Goal: Task Accomplishment & Management: Use online tool/utility

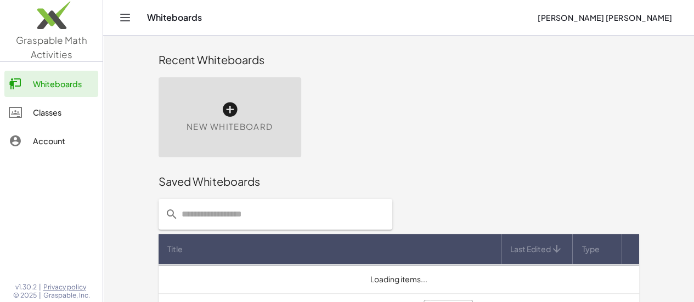
click at [159, 133] on div "New Whiteboard" at bounding box center [230, 117] width 143 height 80
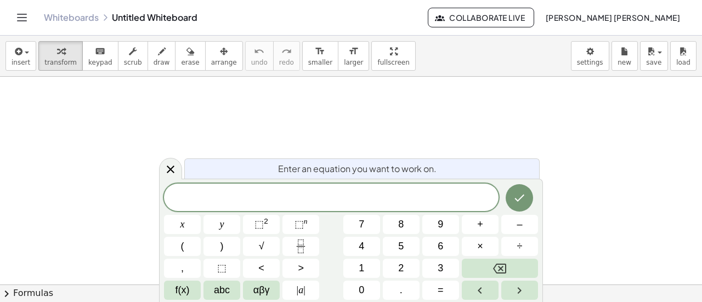
click at [45, 110] on div at bounding box center [351, 285] width 702 height 417
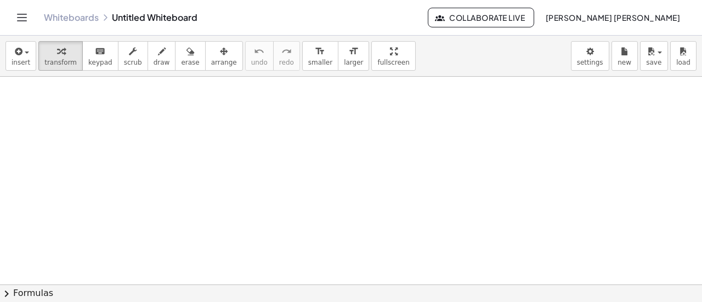
click at [47, 109] on div at bounding box center [351, 285] width 702 height 417
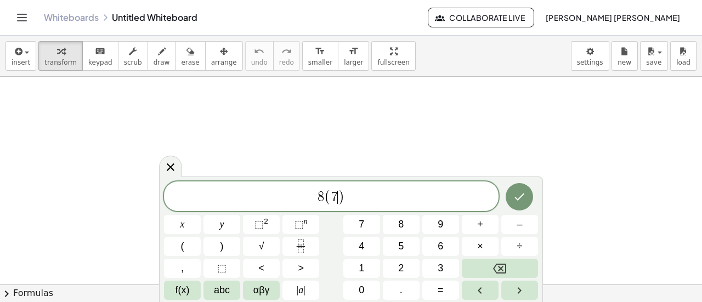
drag, startPoint x: 47, startPoint y: 109, endPoint x: 339, endPoint y: 194, distance: 304.0
click at [339, 194] on span ")" at bounding box center [341, 197] width 7 height 16
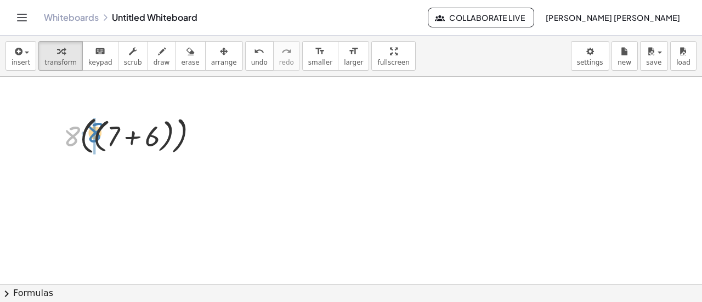
drag, startPoint x: 65, startPoint y: 134, endPoint x: 85, endPoint y: 131, distance: 20.7
click at [85, 131] on div at bounding box center [135, 135] width 155 height 46
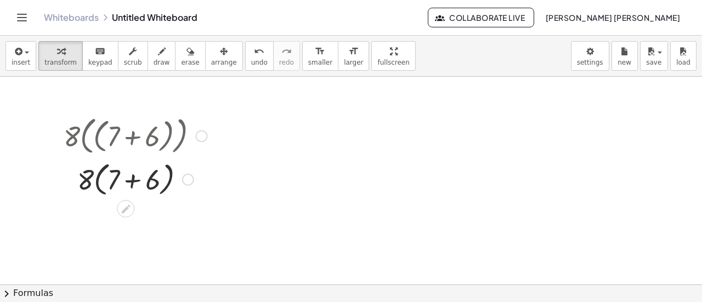
click at [134, 182] on div at bounding box center [135, 179] width 155 height 42
click at [123, 219] on div at bounding box center [135, 217] width 155 height 37
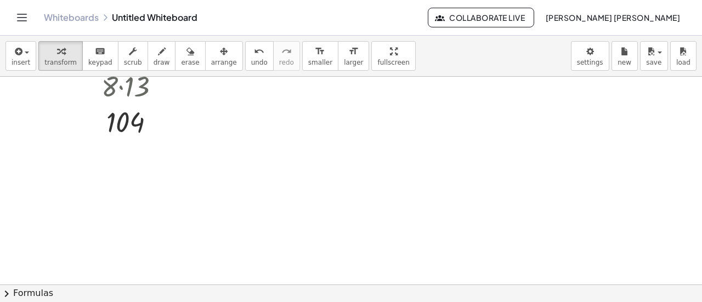
scroll to position [154, 0]
click at [48, 207] on div at bounding box center [351, 131] width 702 height 417
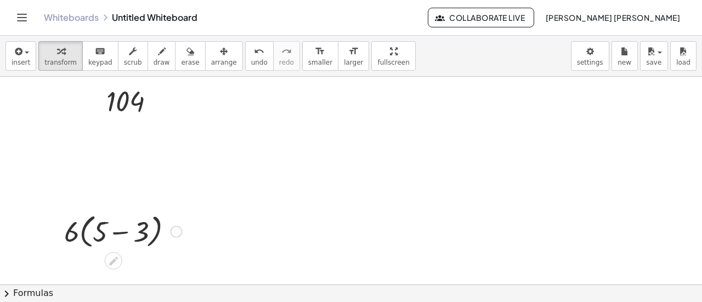
click at [126, 233] on div at bounding box center [123, 231] width 128 height 42
click at [110, 236] on div at bounding box center [122, 230] width 67 height 37
click at [116, 234] on div at bounding box center [122, 230] width 67 height 37
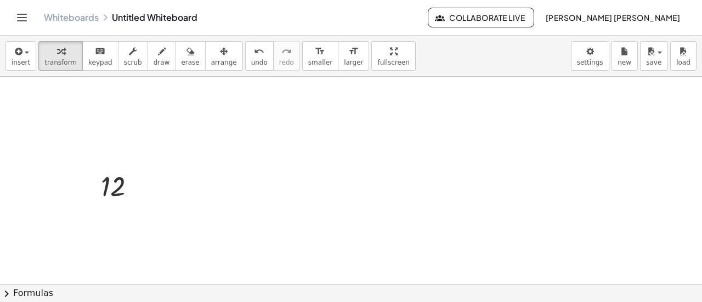
scroll to position [208, 0]
click at [72, 235] on div at bounding box center [351, 181] width 702 height 626
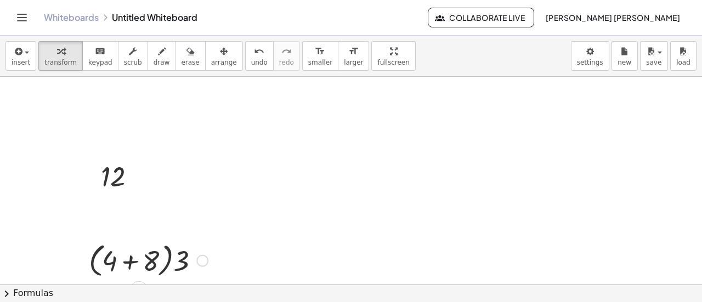
click at [132, 256] on div at bounding box center [148, 260] width 130 height 42
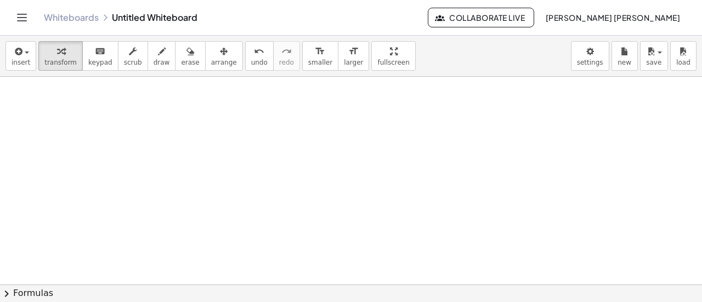
scroll to position [406, 0]
click at [170, 192] on div at bounding box center [179, 188] width 138 height 42
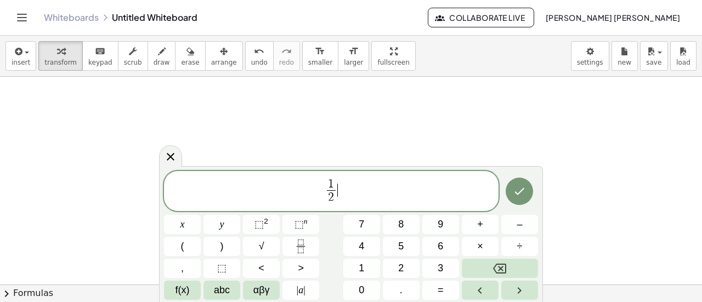
click at [343, 191] on span "1 2 ​ ​" at bounding box center [331, 192] width 335 height 29
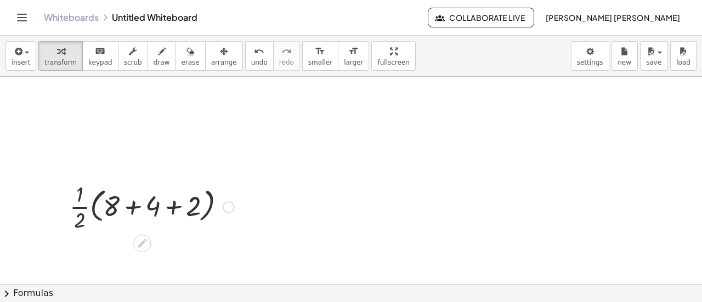
click at [143, 214] on div at bounding box center [152, 206] width 176 height 55
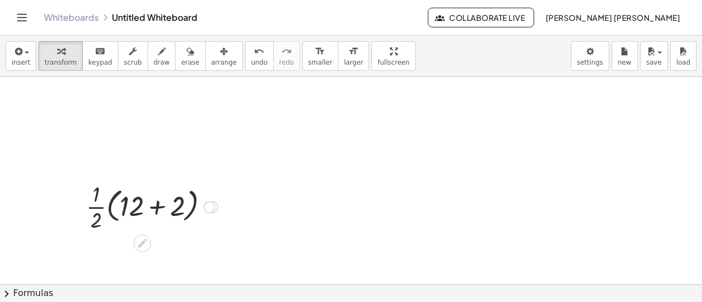
click at [163, 209] on div at bounding box center [152, 206] width 143 height 55
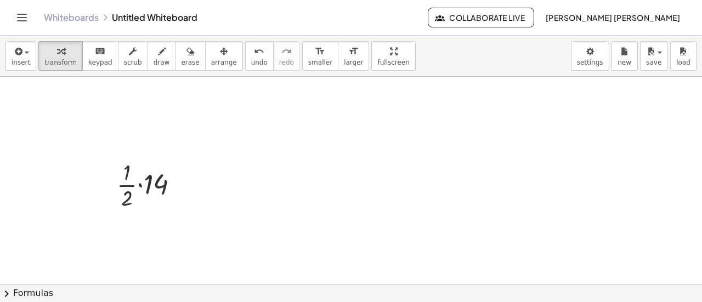
scroll to position [626, 0]
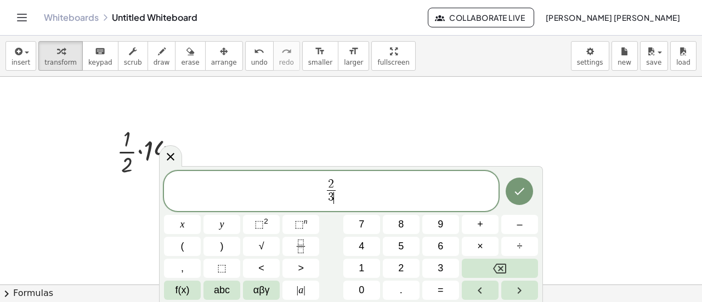
click at [369, 189] on span "2 3 ​ ​" at bounding box center [331, 192] width 335 height 29
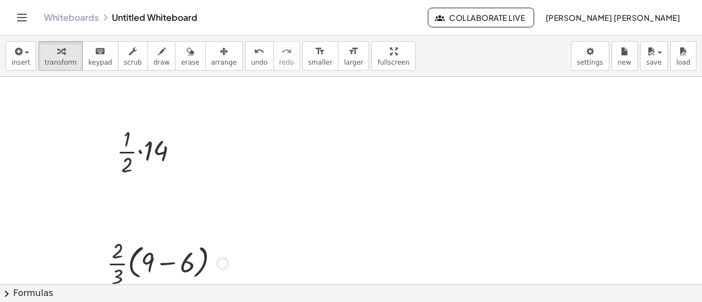
click at [184, 266] on div at bounding box center [167, 262] width 132 height 55
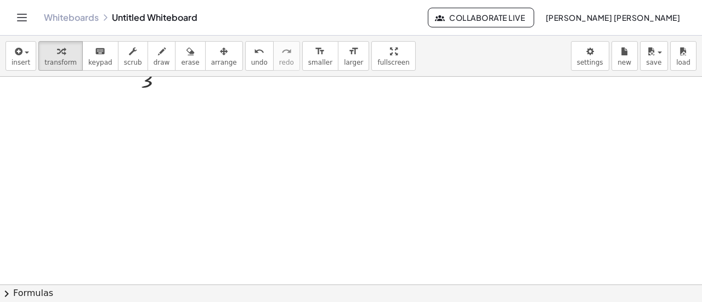
scroll to position [824, 0]
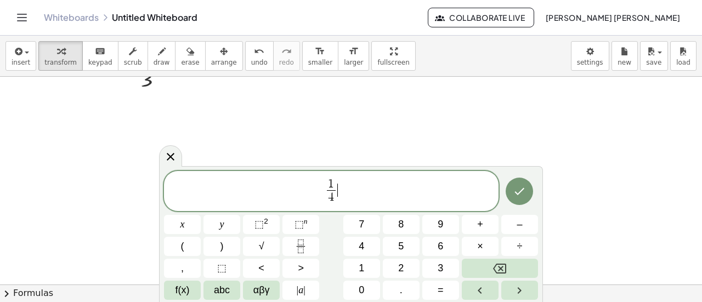
click at [355, 190] on span "1 4 ​ ​" at bounding box center [331, 192] width 335 height 29
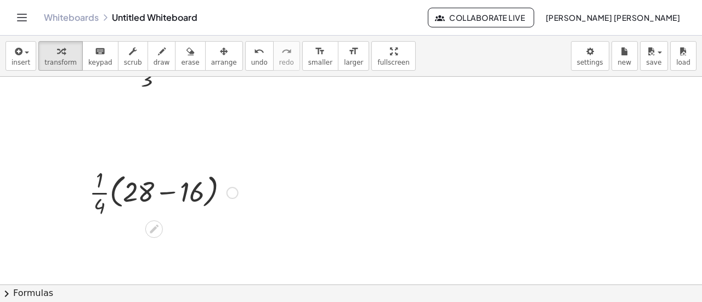
click at [172, 184] on div at bounding box center [164, 192] width 160 height 55
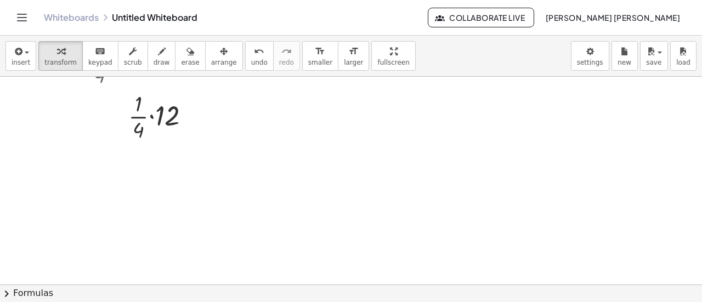
scroll to position [988, 0]
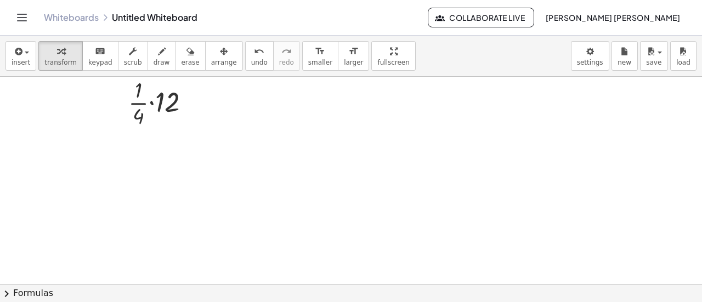
scroll to position [967, 0]
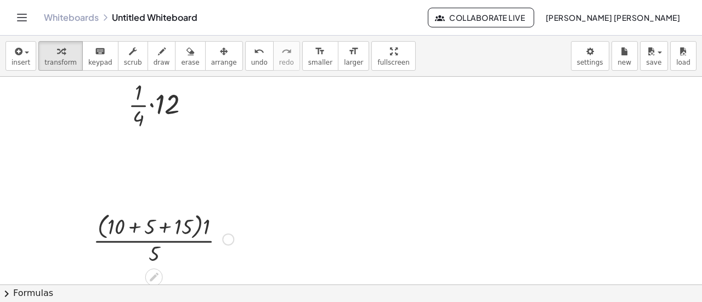
click at [140, 230] on div at bounding box center [163, 239] width 151 height 58
click at [161, 227] on div at bounding box center [164, 239] width 122 height 58
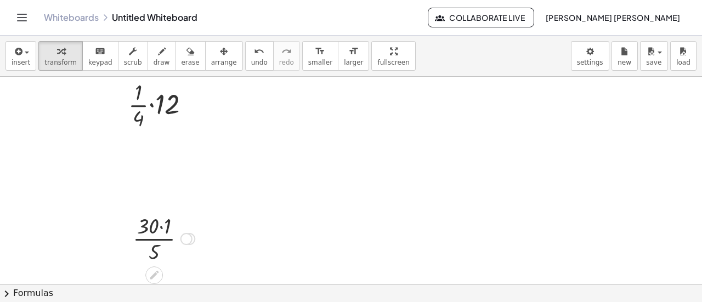
click at [162, 225] on div at bounding box center [163, 238] width 73 height 55
click at [152, 238] on div at bounding box center [163, 238] width 61 height 55
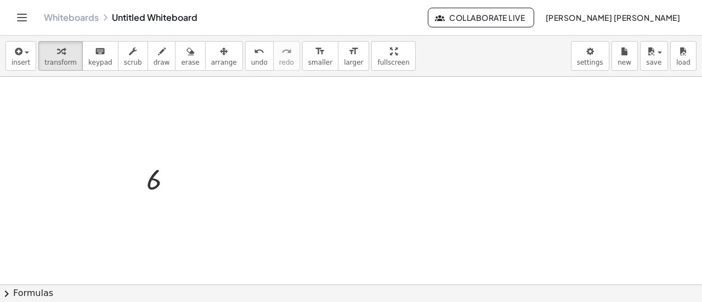
scroll to position [1044, 0]
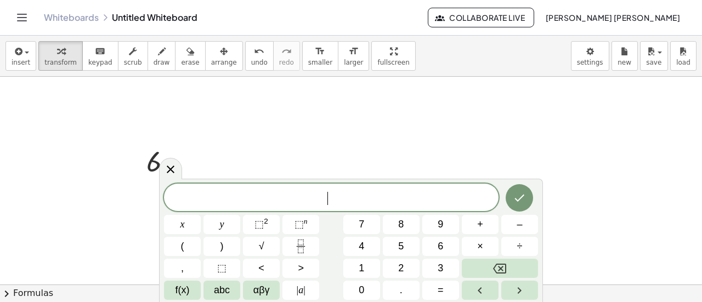
drag, startPoint x: 80, startPoint y: 245, endPoint x: 75, endPoint y: 267, distance: 22.6
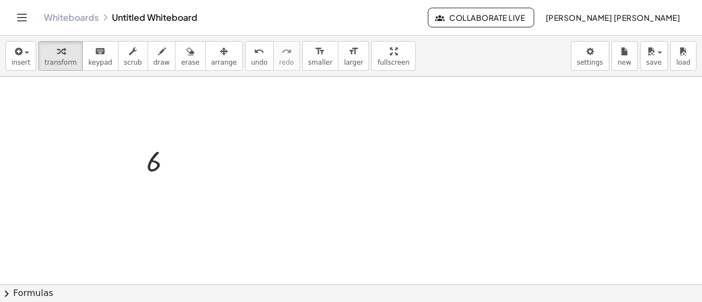
drag, startPoint x: 175, startPoint y: 250, endPoint x: 180, endPoint y: 251, distance: 5.6
click at [180, 251] on div at bounding box center [183, 241] width 130 height 37
click at [142, 245] on div at bounding box center [183, 241] width 130 height 37
click at [197, 245] on div at bounding box center [183, 241] width 125 height 37
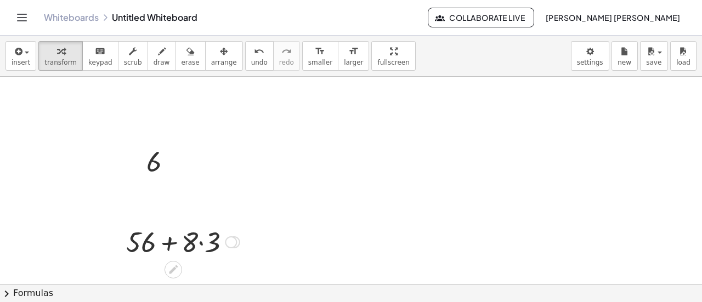
click at [210, 242] on div at bounding box center [183, 241] width 125 height 37
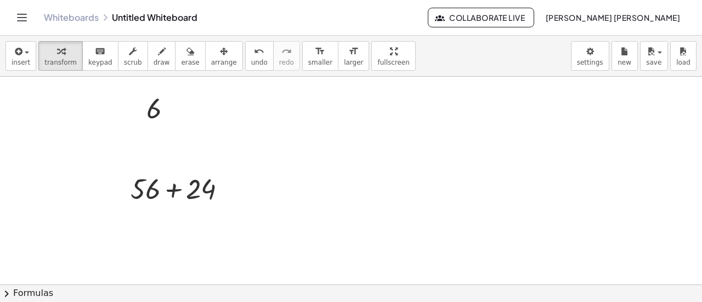
scroll to position [1197, 0]
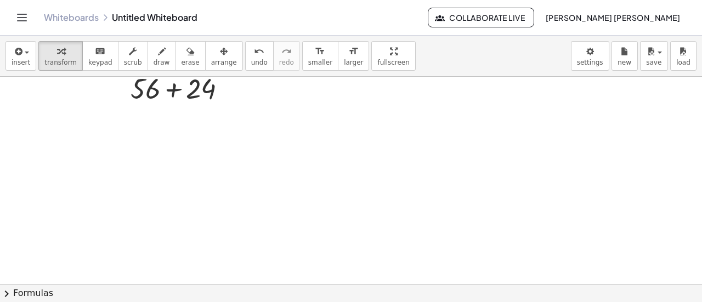
click at [167, 246] on div at bounding box center [148, 246] width 129 height 37
click at [115, 244] on div at bounding box center [148, 246] width 117 height 37
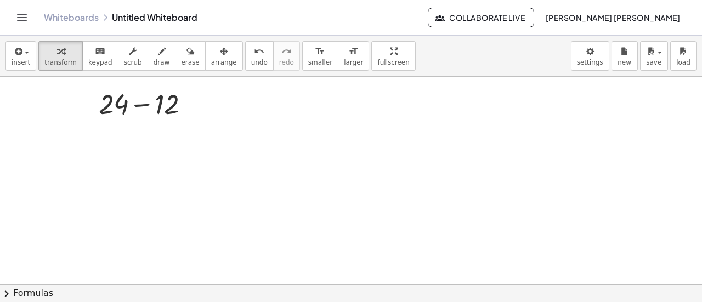
scroll to position [1363, 0]
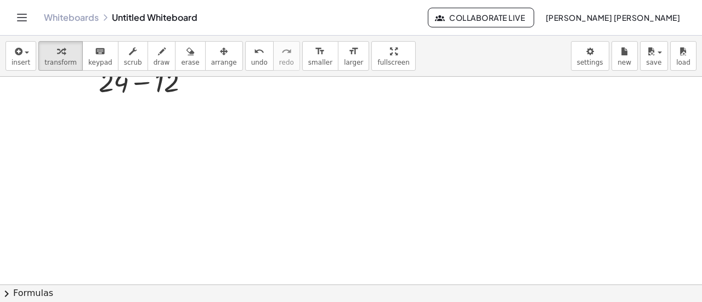
click at [140, 271] on div at bounding box center [179, 271] width 140 height 37
click at [216, 270] on div at bounding box center [178, 271] width 133 height 37
click at [188, 275] on div at bounding box center [179, 271] width 118 height 37
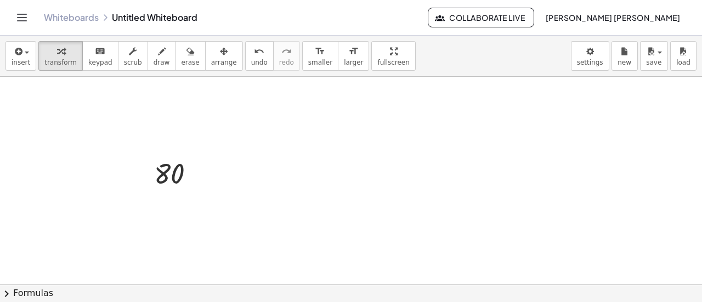
click at [197, 261] on div at bounding box center [179, 257] width 126 height 37
click at [170, 255] on div at bounding box center [179, 257] width 116 height 37
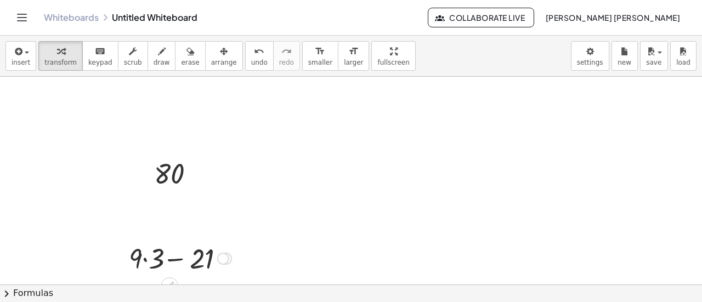
click at [154, 256] on div at bounding box center [179, 257] width 116 height 37
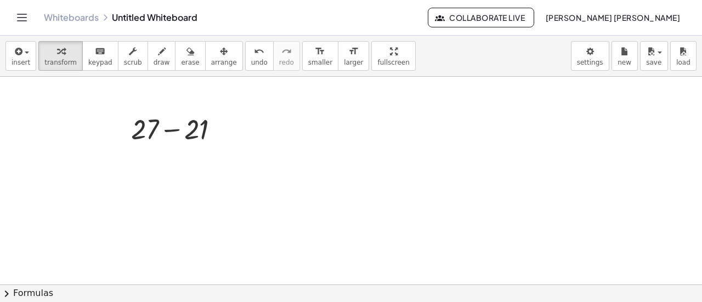
scroll to position [1615, 0]
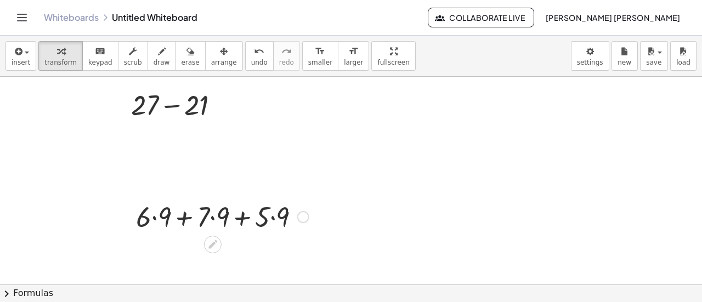
click at [154, 211] on div at bounding box center [223, 215] width 184 height 37
click at [223, 227] on div at bounding box center [222, 218] width 178 height 37
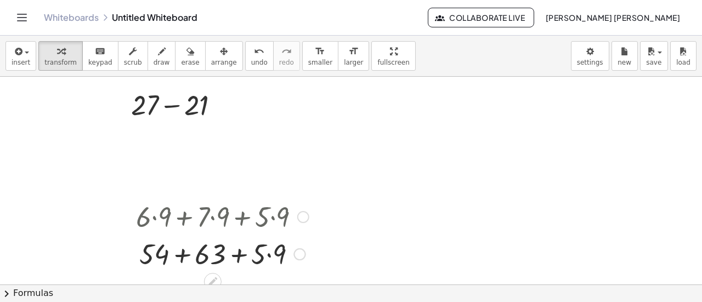
click at [261, 259] on div at bounding box center [223, 253] width 184 height 37
click at [268, 257] on div at bounding box center [223, 253] width 184 height 37
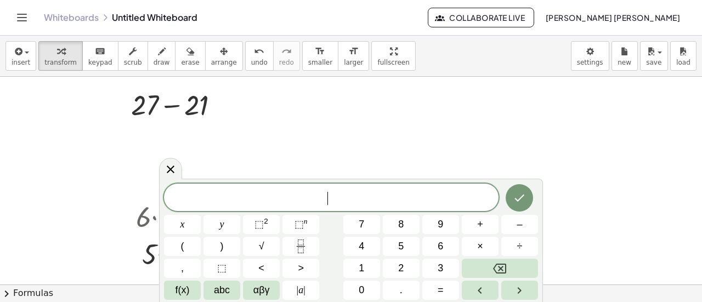
scroll to position [1637, 0]
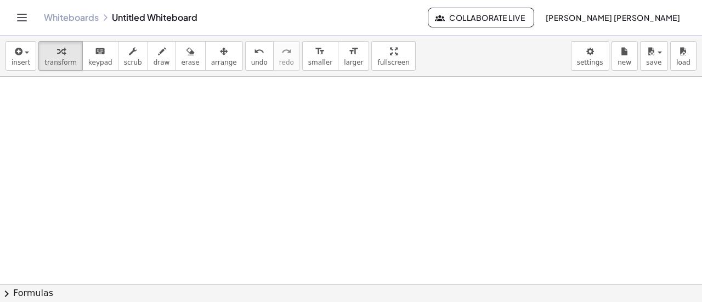
scroll to position [1824, 0]
click at [190, 193] on div at bounding box center [190, 190] width 140 height 42
click at [202, 192] on div at bounding box center [190, 190] width 140 height 42
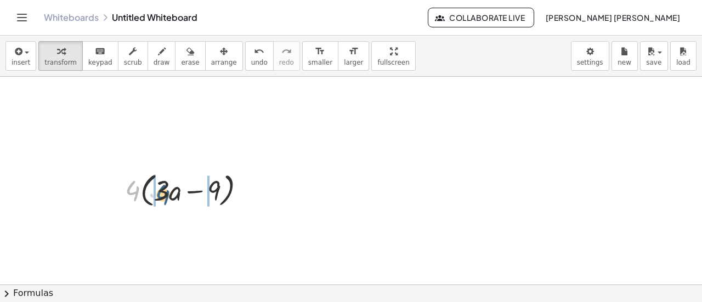
drag, startPoint x: 135, startPoint y: 187, endPoint x: 159, endPoint y: 188, distance: 23.0
click at [159, 188] on div at bounding box center [190, 190] width 140 height 42
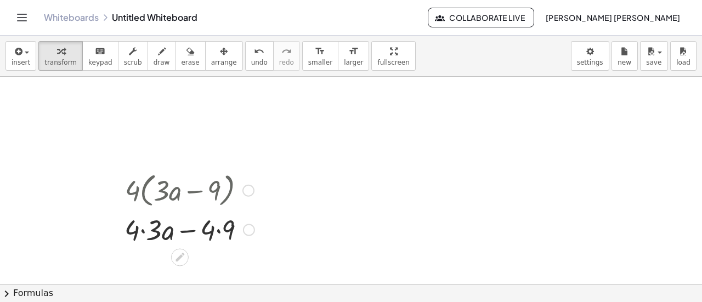
click at [144, 231] on div at bounding box center [189, 228] width 141 height 37
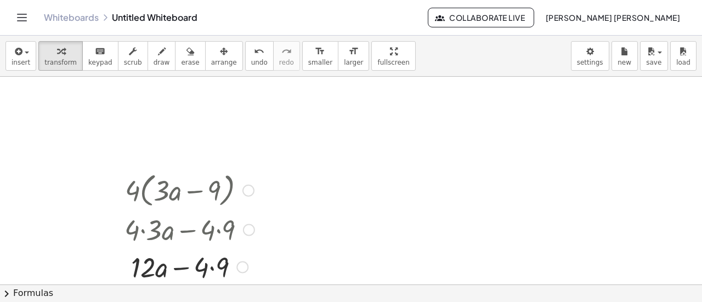
click at [215, 269] on div at bounding box center [189, 265] width 141 height 37
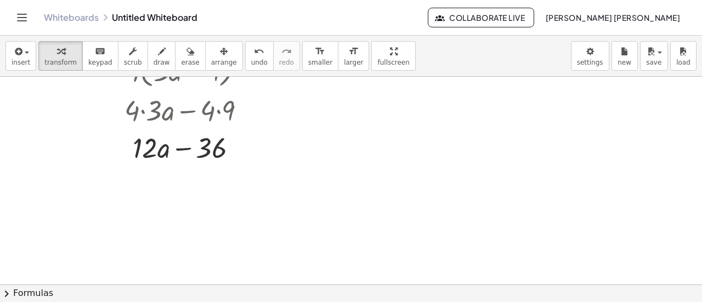
scroll to position [1945, 0]
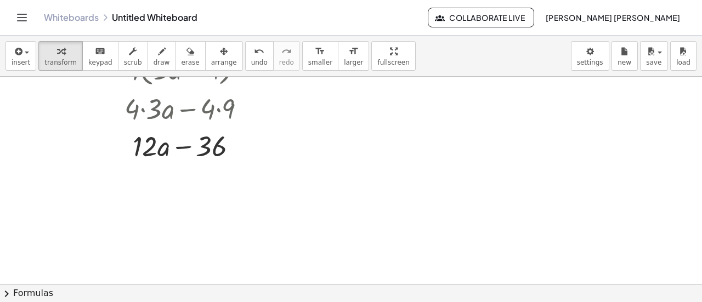
click at [67, 59] on span "transform" at bounding box center [60, 63] width 32 height 8
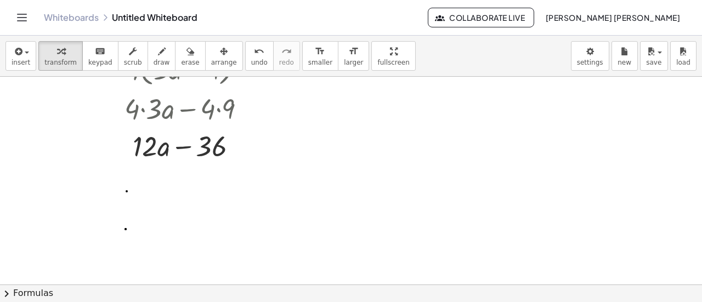
click at [196, 257] on div at bounding box center [247, 249] width 144 height 37
click at [263, 252] on div at bounding box center [247, 249] width 136 height 37
click at [270, 254] on div at bounding box center [247, 249] width 136 height 37
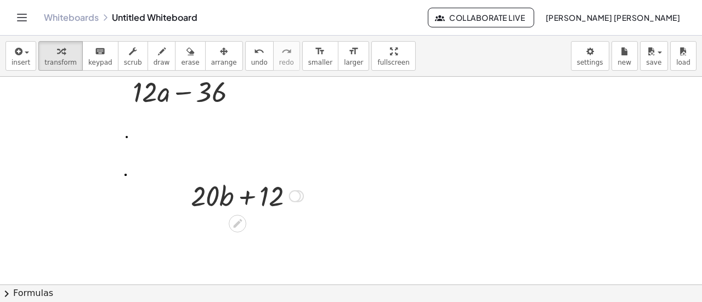
scroll to position [2055, 0]
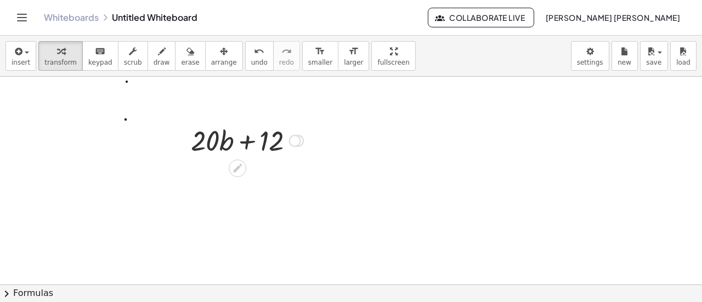
click at [146, 238] on div at bounding box center [154, 229] width 127 height 42
drag, startPoint x: 201, startPoint y: 238, endPoint x: 120, endPoint y: 238, distance: 80.6
click at [120, 238] on div at bounding box center [154, 229] width 127 height 42
drag, startPoint x: 101, startPoint y: 230, endPoint x: 121, endPoint y: 231, distance: 20.3
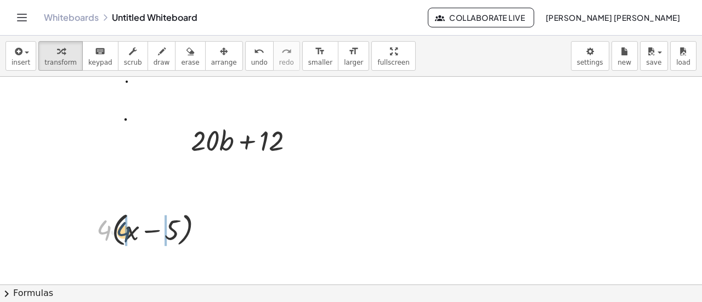
click at [121, 231] on div at bounding box center [154, 229] width 127 height 42
click at [174, 229] on div at bounding box center [154, 229] width 121 height 37
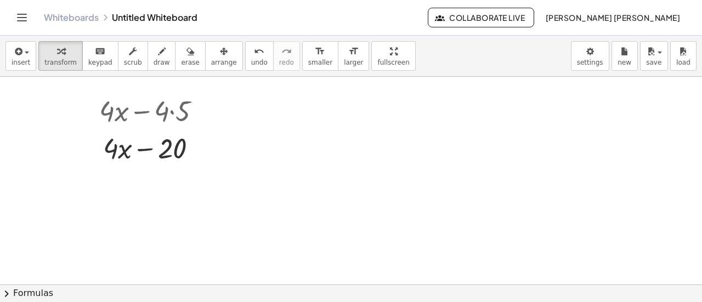
scroll to position [2176, 0]
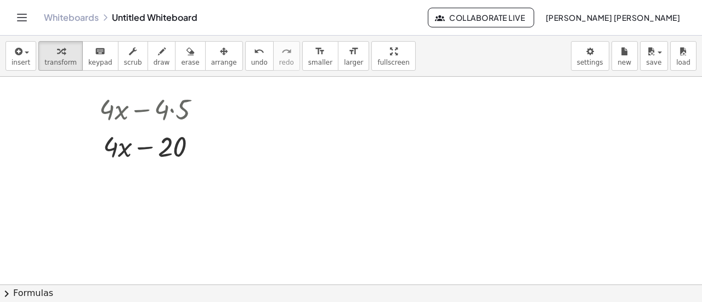
drag, startPoint x: 213, startPoint y: 265, endPoint x: 116, endPoint y: 263, distance: 96.6
click at [116, 263] on div "· 6 · ( + · 3 · k + 7 ) · 6" at bounding box center [178, 270] width 153 height 47
click at [140, 274] on div at bounding box center [182, 270] width 140 height 37
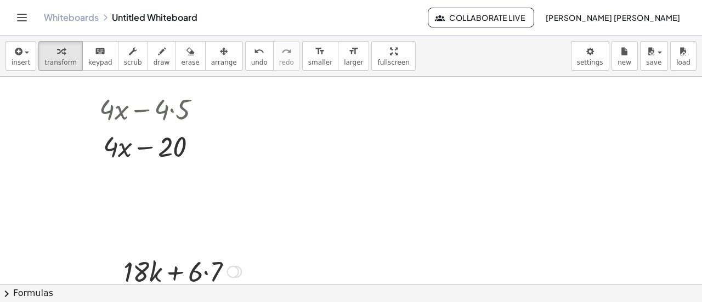
click at [200, 272] on div at bounding box center [182, 270] width 129 height 37
click at [206, 272] on div at bounding box center [182, 270] width 129 height 37
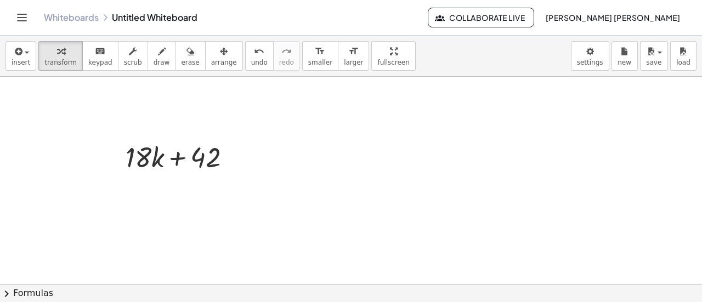
scroll to position [2297, 0]
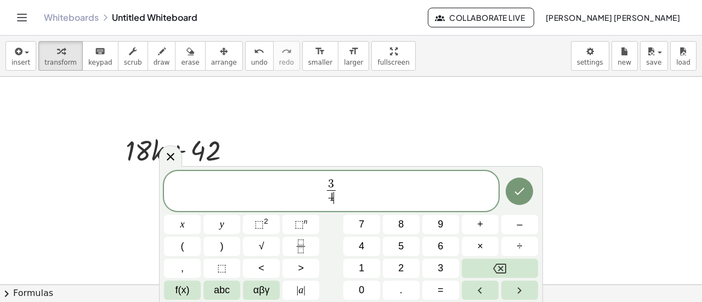
click at [354, 195] on span "3 4 ​ ​" at bounding box center [331, 192] width 335 height 29
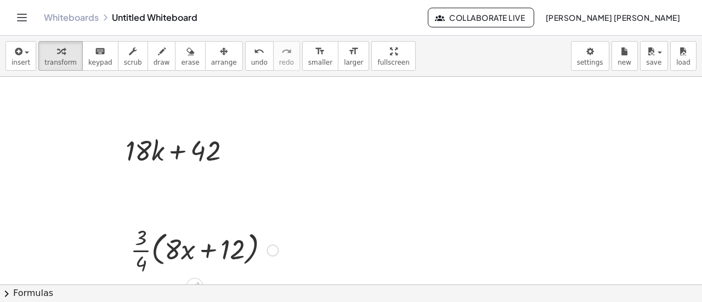
click at [140, 254] on div at bounding box center [204, 249] width 159 height 55
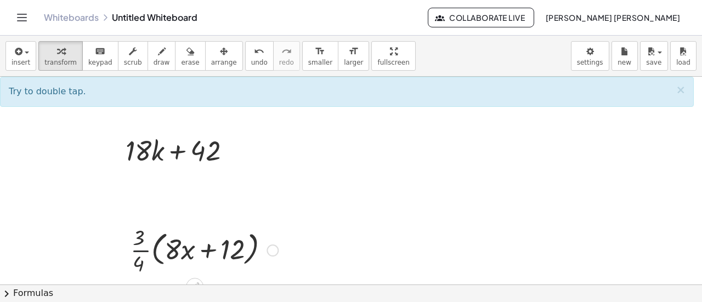
click at [140, 248] on div at bounding box center [204, 249] width 159 height 55
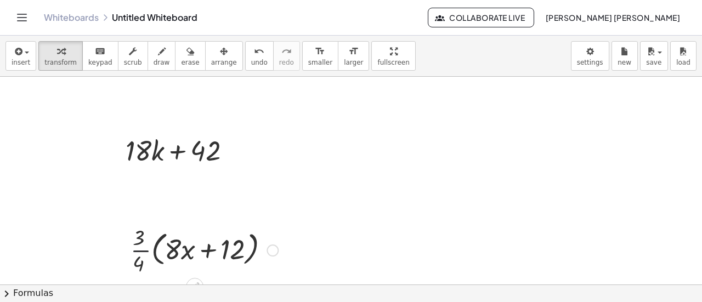
click at [140, 248] on div at bounding box center [204, 249] width 159 height 55
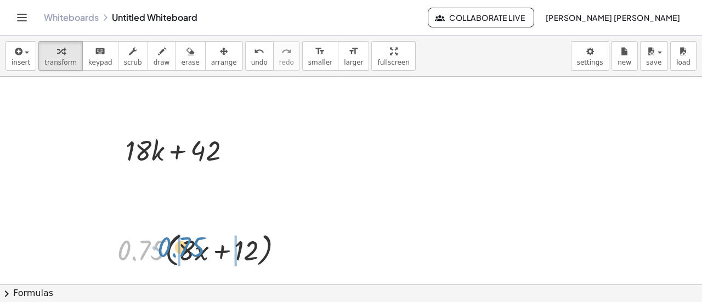
drag, startPoint x: 144, startPoint y: 248, endPoint x: 178, endPoint y: 245, distance: 34.7
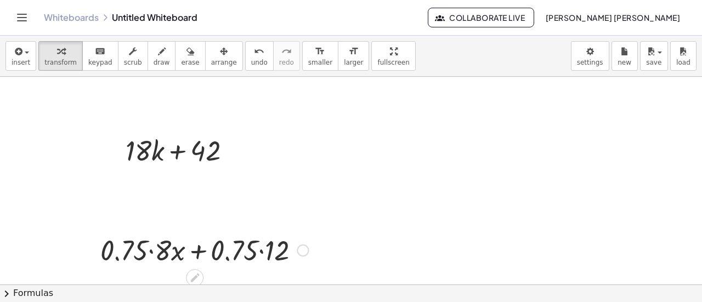
click at [155, 256] on div at bounding box center [204, 249] width 219 height 37
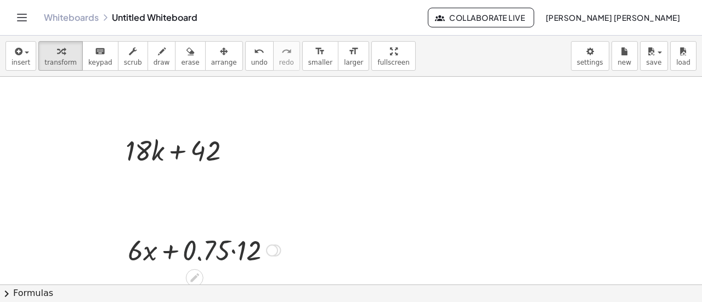
click at [229, 253] on div at bounding box center [204, 249] width 164 height 37
click at [236, 251] on div at bounding box center [204, 249] width 164 height 37
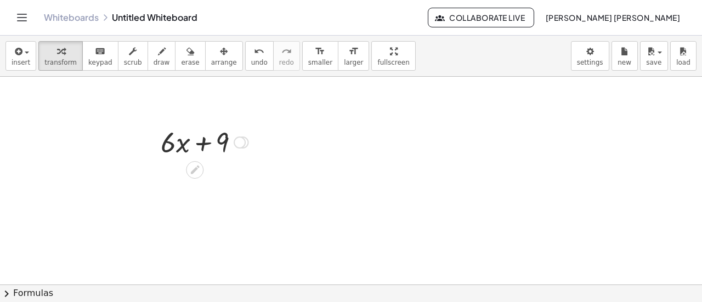
scroll to position [2406, 0]
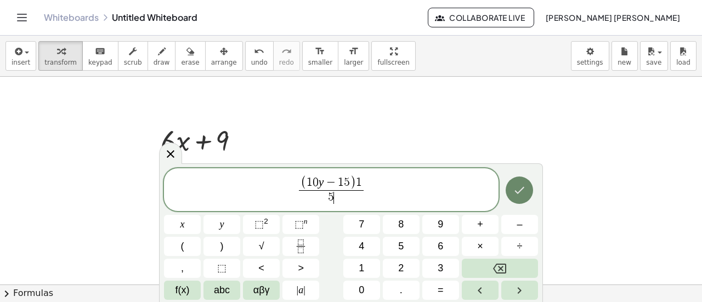
click at [512, 190] on button "Done" at bounding box center [519, 190] width 27 height 27
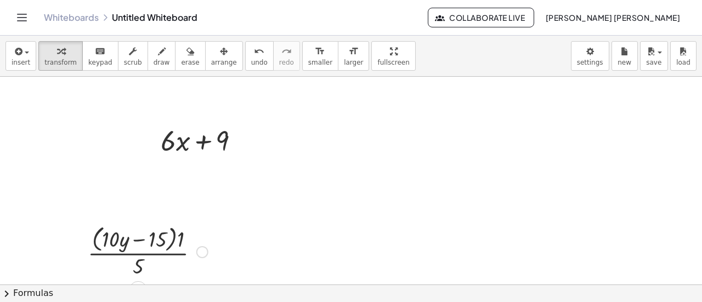
click at [146, 238] on div at bounding box center [147, 251] width 131 height 58
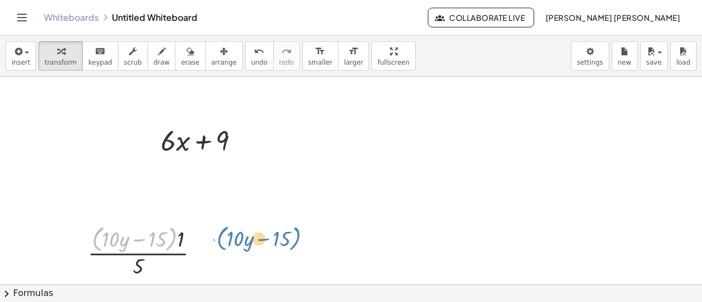
drag, startPoint x: 174, startPoint y: 240, endPoint x: 281, endPoint y: 243, distance: 107.0
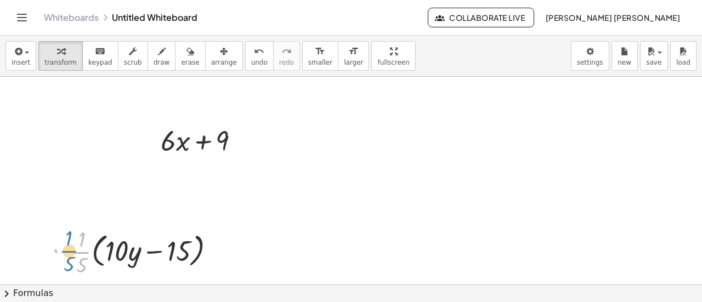
drag, startPoint x: 79, startPoint y: 250, endPoint x: 67, endPoint y: 247, distance: 12.3
click at [67, 247] on div "· ( + · 10 · y − 15 ) · 1 · 5 · · 1 · 5 · ( + · 10 · y − 15 ) · 1 · 5 ·" at bounding box center [143, 251] width 177 height 60
click at [67, 247] on div at bounding box center [63, 251] width 16 height 60
click at [82, 253] on div at bounding box center [147, 251] width 163 height 55
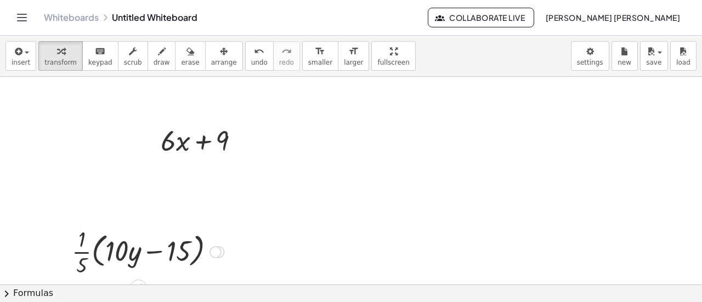
click at [82, 253] on div at bounding box center [147, 251] width 163 height 55
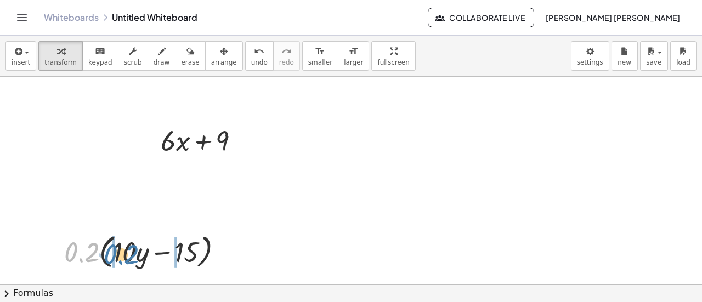
drag, startPoint x: 81, startPoint y: 253, endPoint x: 109, endPoint y: 253, distance: 27.4
click at [109, 253] on div at bounding box center [148, 251] width 178 height 42
drag, startPoint x: 82, startPoint y: 254, endPoint x: 139, endPoint y: 255, distance: 57.1
click at [139, 255] on div at bounding box center [148, 251] width 178 height 42
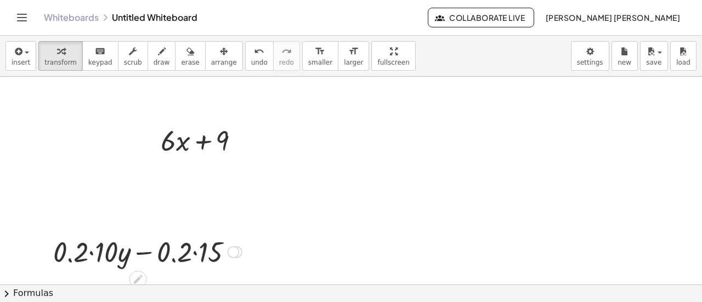
click at [95, 260] on div at bounding box center [148, 251] width 200 height 37
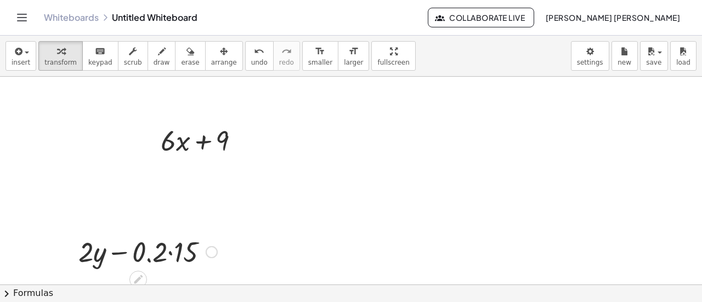
click at [170, 253] on div at bounding box center [148, 251] width 150 height 37
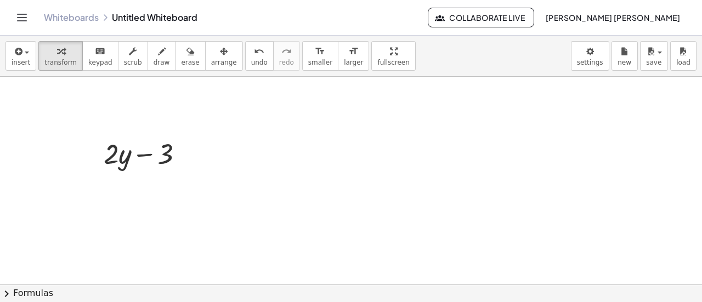
scroll to position [2506, 0]
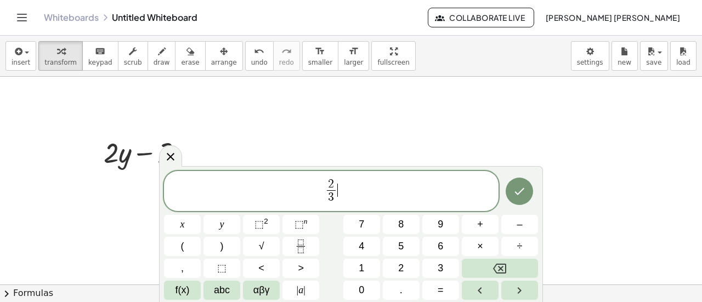
click at [357, 192] on span "2 3 ​ ​" at bounding box center [331, 192] width 335 height 29
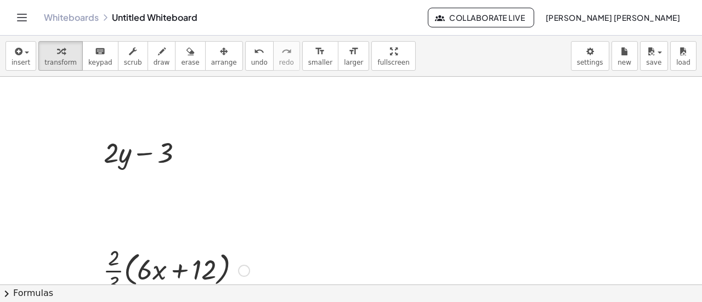
click at [174, 272] on div at bounding box center [176, 269] width 157 height 55
click at [113, 270] on div at bounding box center [176, 269] width 157 height 55
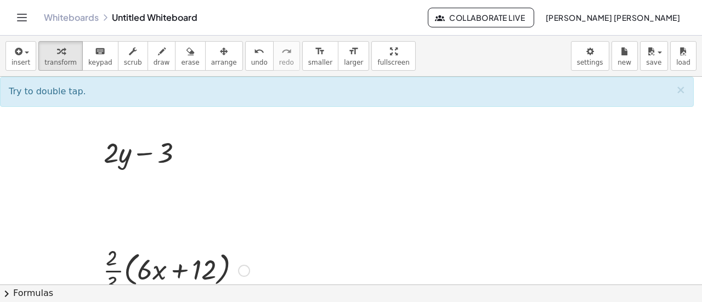
click at [114, 270] on div at bounding box center [176, 269] width 157 height 55
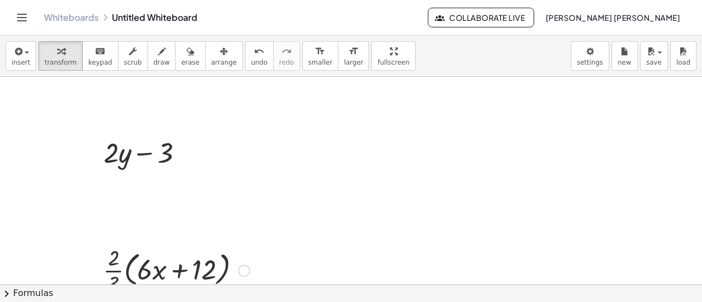
click at [114, 270] on div at bounding box center [176, 269] width 157 height 55
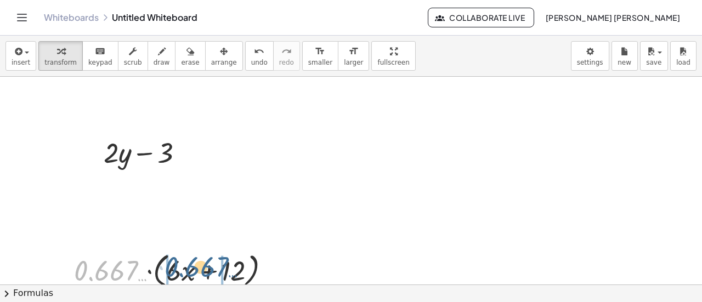
drag, startPoint x: 94, startPoint y: 269, endPoint x: 182, endPoint y: 267, distance: 87.8
click at [182, 267] on div at bounding box center [177, 270] width 216 height 42
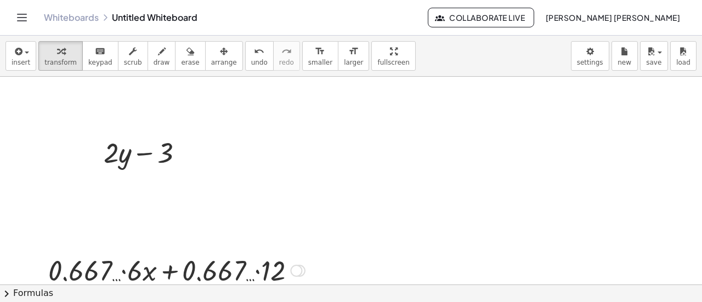
click at [122, 273] on div at bounding box center [177, 269] width 268 height 37
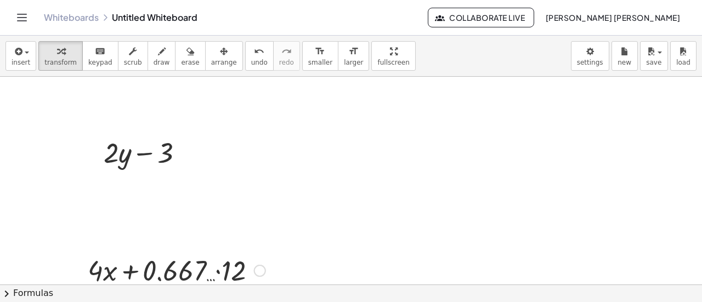
click at [221, 272] on div at bounding box center [176, 269] width 189 height 37
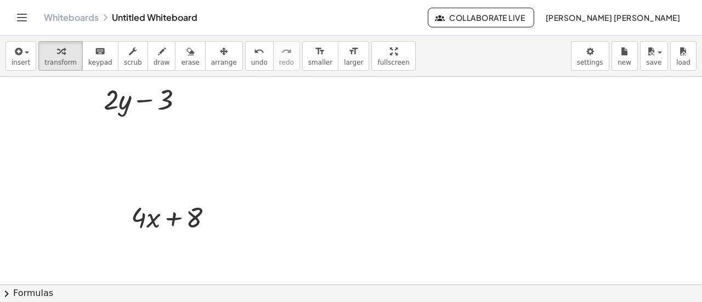
scroll to position [2637, 0]
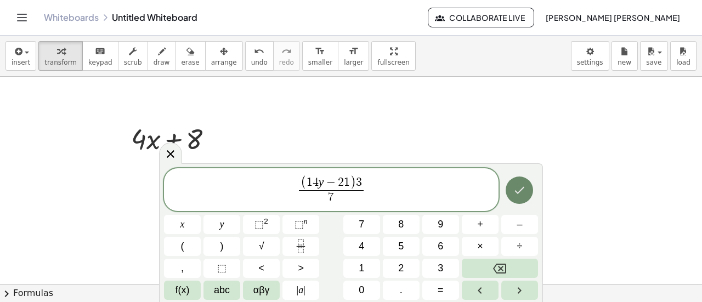
click at [524, 194] on icon "Done" at bounding box center [519, 190] width 13 height 13
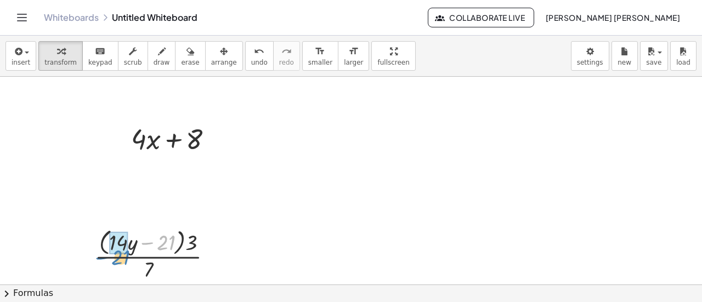
drag, startPoint x: 139, startPoint y: 246, endPoint x: 84, endPoint y: 257, distance: 55.4
click at [84, 257] on div "− 21 · ( + · 14 · y ) · ( + · 14 · y − 21 ) · 3 · 7" at bounding box center [153, 255] width 151 height 64
click at [87, 257] on div at bounding box center [89, 255] width 16 height 64
drag, startPoint x: 103, startPoint y: 246, endPoint x: 172, endPoint y: 246, distance: 68.6
click at [172, 246] on div at bounding box center [160, 254] width 133 height 58
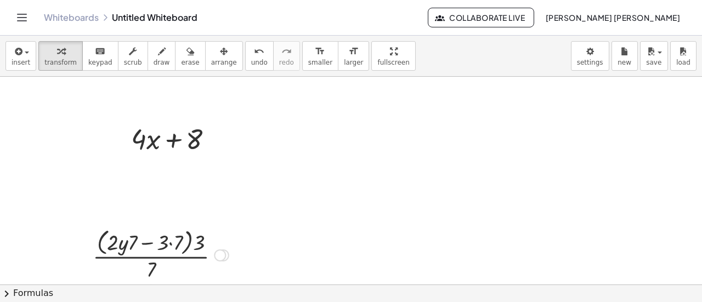
click at [171, 246] on div at bounding box center [160, 254] width 147 height 58
click at [136, 244] on div at bounding box center [160, 254] width 139 height 58
click at [132, 244] on div at bounding box center [160, 254] width 139 height 58
click at [145, 242] on div at bounding box center [160, 254] width 139 height 58
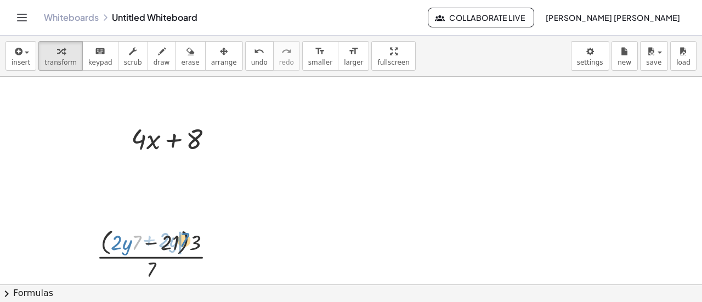
drag, startPoint x: 135, startPoint y: 237, endPoint x: 182, endPoint y: 234, distance: 47.3
click at [182, 234] on div at bounding box center [160, 254] width 139 height 58
click at [143, 245] on div at bounding box center [160, 254] width 159 height 58
click at [146, 245] on div at bounding box center [160, 254] width 159 height 58
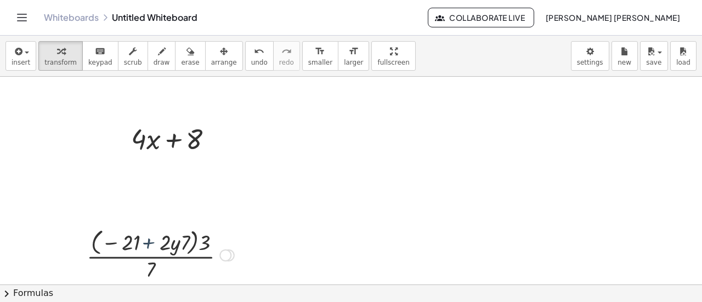
click at [146, 245] on div at bounding box center [160, 254] width 159 height 58
drag, startPoint x: 94, startPoint y: 246, endPoint x: 306, endPoint y: 231, distance: 212.3
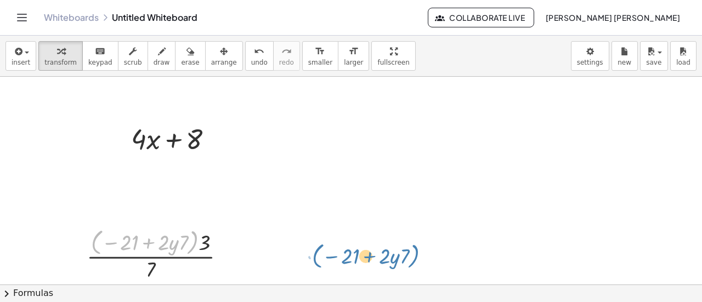
drag, startPoint x: 94, startPoint y: 247, endPoint x: 314, endPoint y: 265, distance: 220.7
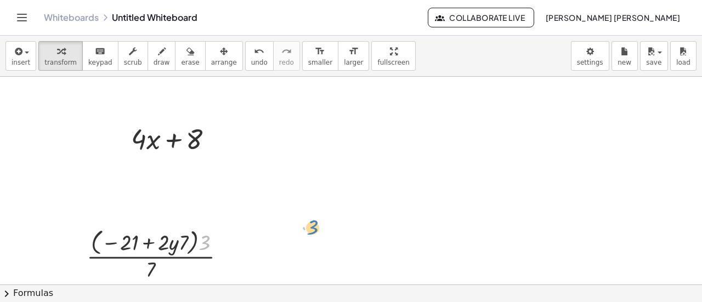
drag, startPoint x: 205, startPoint y: 244, endPoint x: 323, endPoint y: 231, distance: 118.1
drag, startPoint x: 146, startPoint y: 276, endPoint x: 242, endPoint y: 252, distance: 99.5
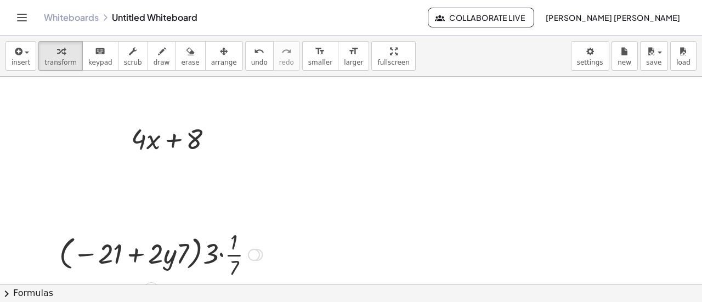
click at [223, 253] on div at bounding box center [161, 254] width 214 height 55
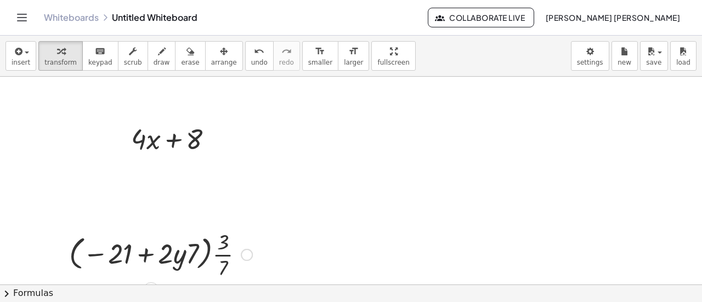
click at [224, 250] on div at bounding box center [161, 254] width 194 height 55
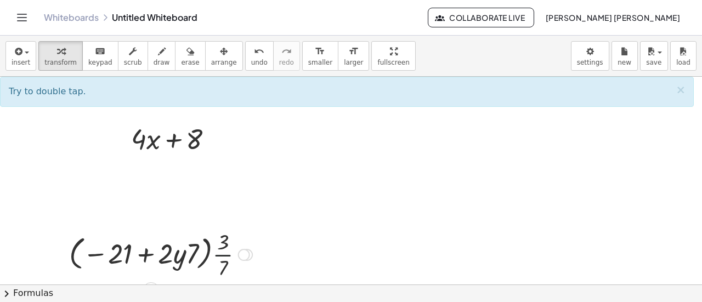
click at [224, 250] on div at bounding box center [161, 254] width 194 height 55
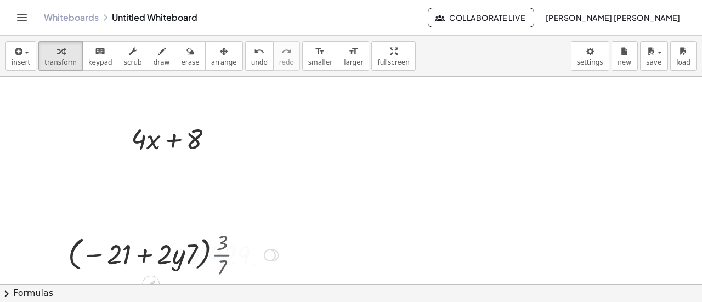
click at [224, 250] on div at bounding box center [160, 255] width 246 height 42
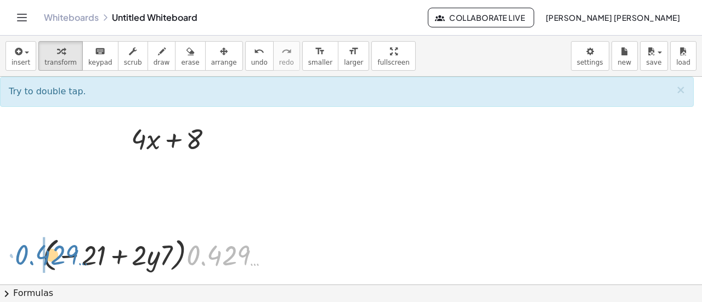
drag, startPoint x: 208, startPoint y: 256, endPoint x: 37, endPoint y: 255, distance: 170.6
click at [37, 255] on div "· ( + · 14 · y − 21 ) · 3 · 7 · ( + · 7 · 2 · y − · 7 · 3 ) · 3 · 7 · 7 · ( + ·…" at bounding box center [156, 254] width 260 height 47
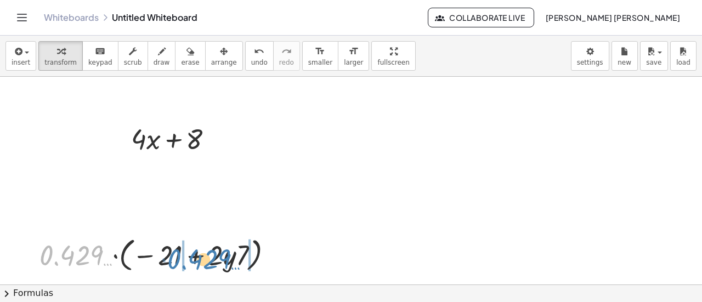
drag, startPoint x: 70, startPoint y: 259, endPoint x: 187, endPoint y: 260, distance: 116.8
click at [187, 260] on div at bounding box center [160, 255] width 253 height 42
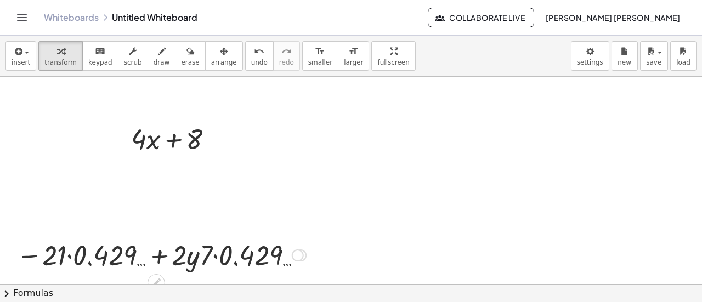
click at [67, 256] on div at bounding box center [161, 254] width 301 height 37
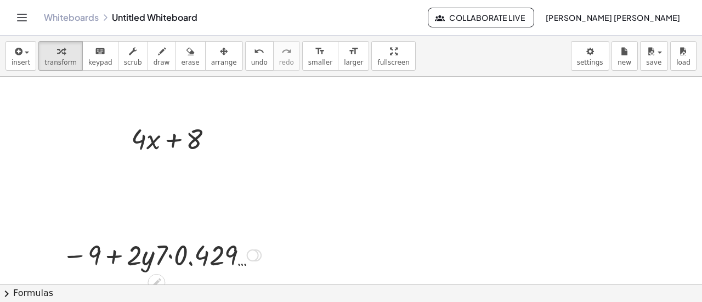
click at [163, 254] on div at bounding box center [162, 254] width 210 height 37
click at [172, 254] on div at bounding box center [162, 254] width 210 height 37
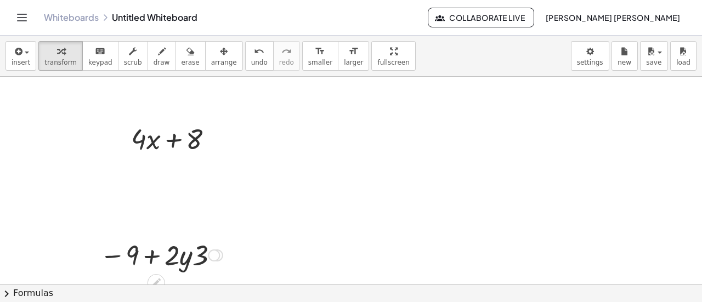
click at [152, 256] on div at bounding box center [161, 254] width 134 height 37
drag, startPoint x: 200, startPoint y: 256, endPoint x: 90, endPoint y: 259, distance: 109.7
click at [90, 259] on div "· ( + · 14 · y − 21 ) · 3 · 7 · ( + · 7 · 2 · y − · 7 · 3 ) · 3 · 7 · 7 · ( + ·…" at bounding box center [157, 254] width 148 height 43
click at [171, 258] on div at bounding box center [166, 254] width 113 height 37
click at [149, 257] on div at bounding box center [166, 254] width 113 height 37
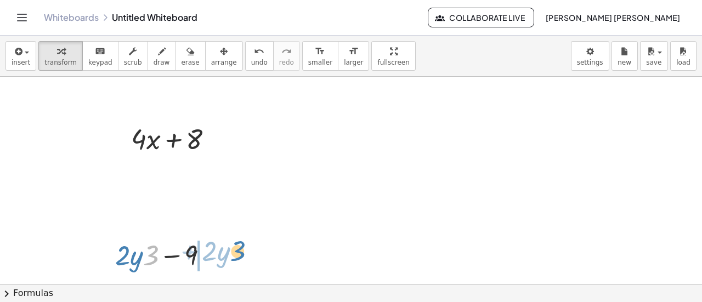
drag, startPoint x: 149, startPoint y: 257, endPoint x: 235, endPoint y: 253, distance: 86.8
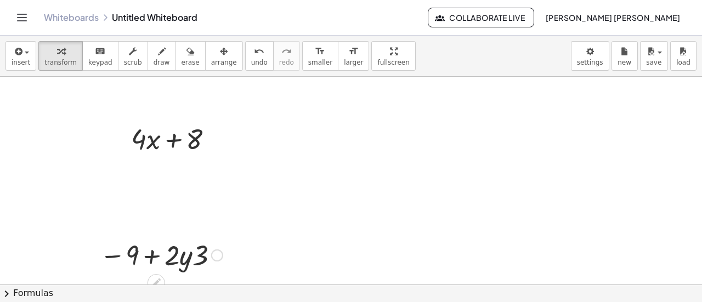
click at [152, 256] on div at bounding box center [161, 254] width 134 height 37
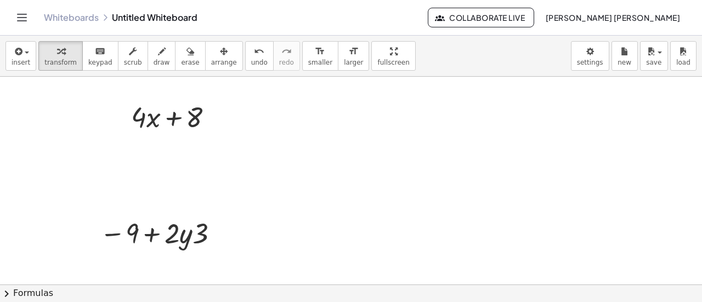
scroll to position [2714, 0]
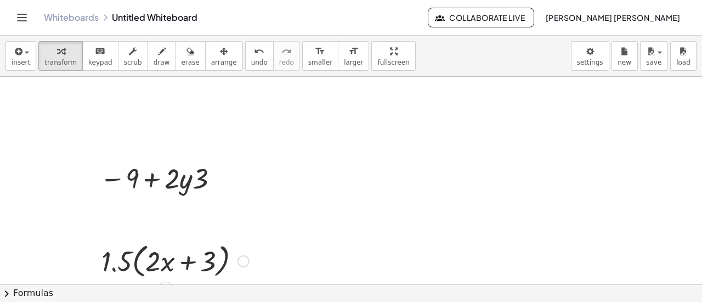
click at [182, 257] on div at bounding box center [175, 261] width 159 height 42
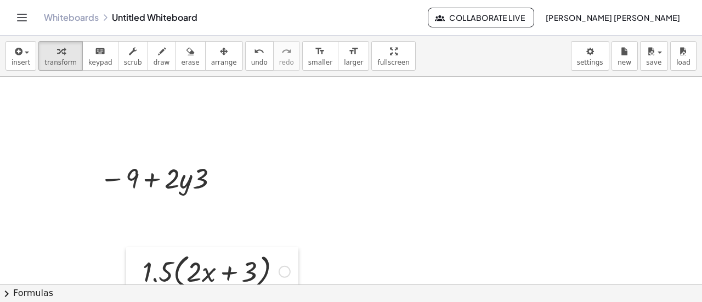
drag, startPoint x: 93, startPoint y: 254, endPoint x: 136, endPoint y: 261, distance: 43.3
click at [136, 261] on div at bounding box center [134, 270] width 16 height 47
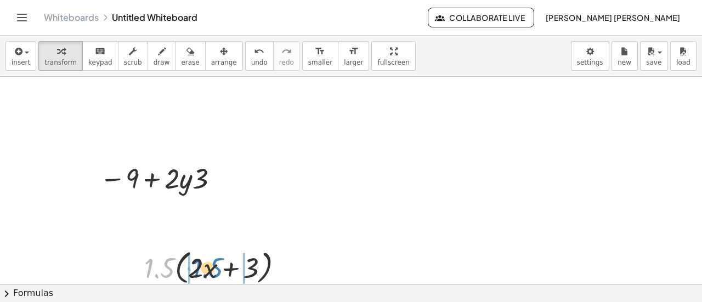
drag, startPoint x: 163, startPoint y: 265, endPoint x: 219, endPoint y: 266, distance: 56.5
click at [219, 266] on div at bounding box center [218, 267] width 159 height 42
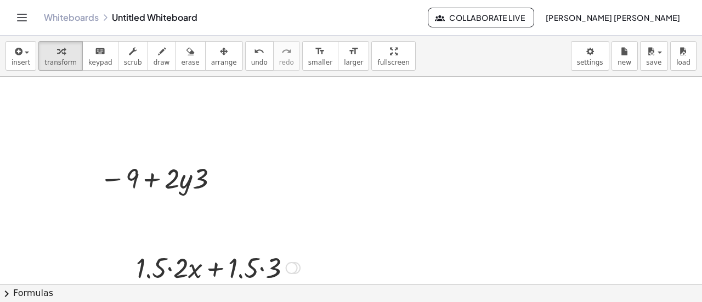
click at [172, 270] on div at bounding box center [218, 266] width 175 height 37
click at [237, 268] on div at bounding box center [218, 266] width 138 height 37
click at [241, 268] on div at bounding box center [218, 266] width 138 height 37
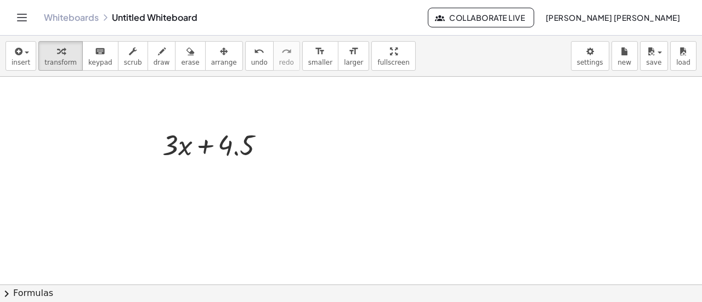
scroll to position [2868, 0]
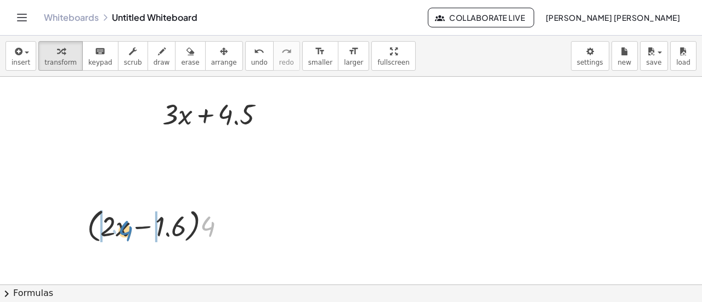
drag, startPoint x: 210, startPoint y: 229, endPoint x: 128, endPoint y: 233, distance: 81.9
click at [128, 233] on div at bounding box center [161, 226] width 159 height 42
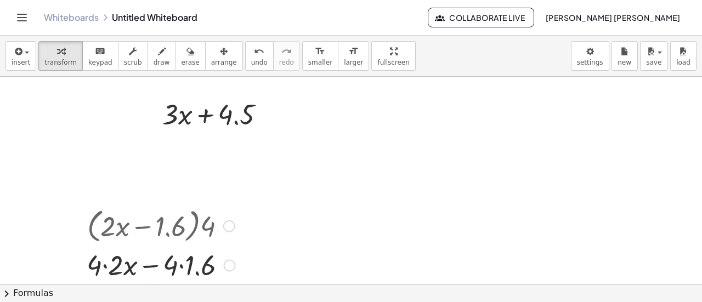
click at [112, 230] on div at bounding box center [161, 226] width 160 height 42
click at [109, 264] on div at bounding box center [161, 264] width 160 height 37
click at [171, 262] on div at bounding box center [161, 264] width 159 height 37
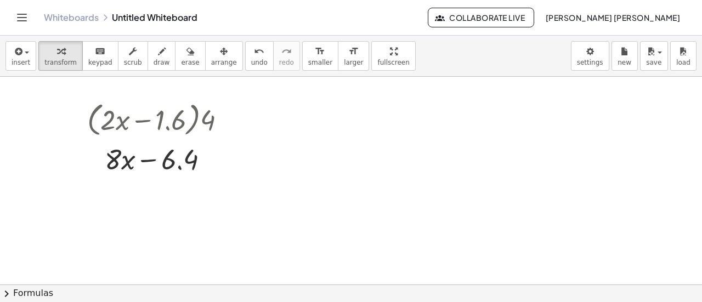
scroll to position [3033, 0]
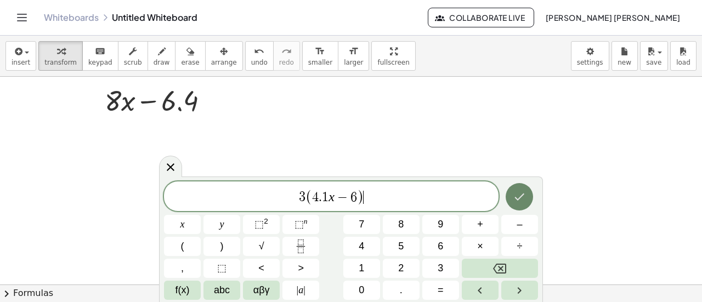
click at [527, 194] on button "Done" at bounding box center [519, 196] width 27 height 27
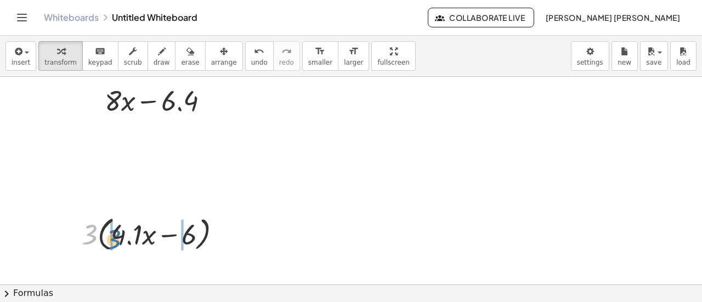
drag, startPoint x: 87, startPoint y: 223, endPoint x: 106, endPoint y: 225, distance: 19.3
click at [106, 225] on div at bounding box center [155, 234] width 159 height 42
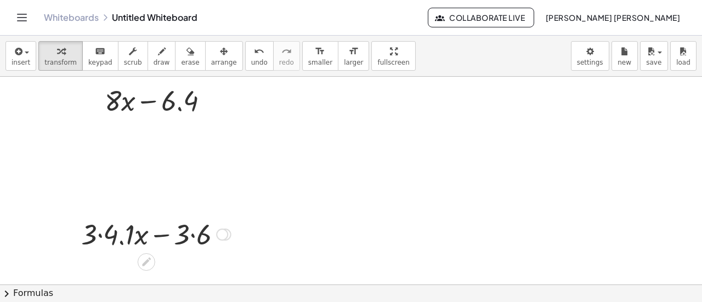
click at [99, 236] on div at bounding box center [156, 233] width 161 height 37
click at [184, 236] on div at bounding box center [156, 233] width 154 height 37
click at [187, 232] on div at bounding box center [156, 233] width 154 height 37
click at [188, 242] on div at bounding box center [156, 233] width 154 height 37
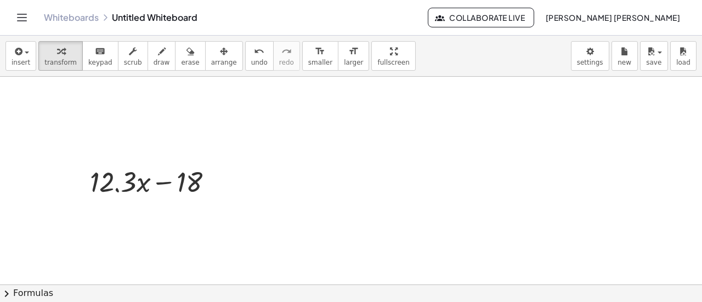
scroll to position [3121, 0]
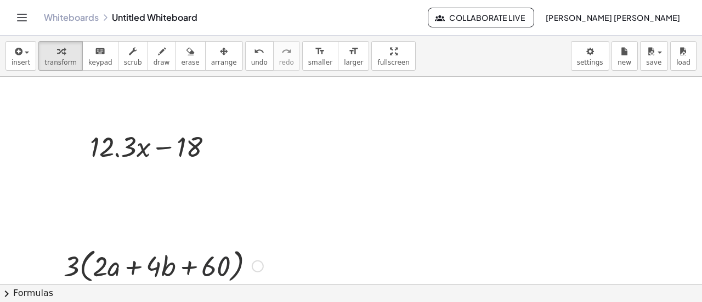
click at [222, 267] on div at bounding box center [163, 266] width 211 height 42
drag, startPoint x: 225, startPoint y: 267, endPoint x: 236, endPoint y: 278, distance: 15.1
click at [236, 278] on div at bounding box center [163, 266] width 211 height 42
click at [188, 268] on div at bounding box center [163, 266] width 211 height 42
click at [124, 265] on div at bounding box center [163, 266] width 211 height 42
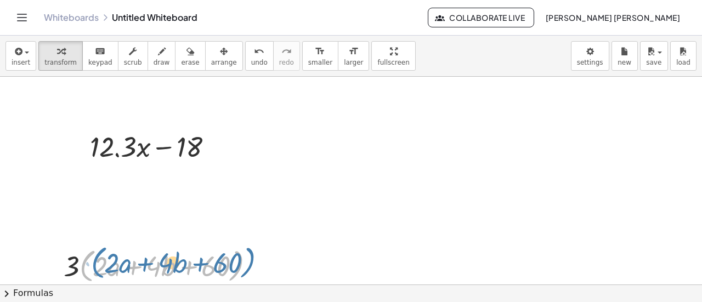
drag, startPoint x: 83, startPoint y: 261, endPoint x: 86, endPoint y: 255, distance: 6.6
click at [86, 255] on div at bounding box center [163, 266] width 211 height 42
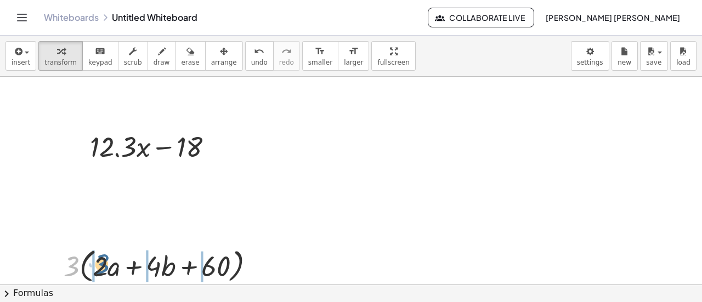
drag, startPoint x: 68, startPoint y: 269, endPoint x: 91, endPoint y: 267, distance: 23.2
click at [91, 267] on div at bounding box center [163, 266] width 211 height 42
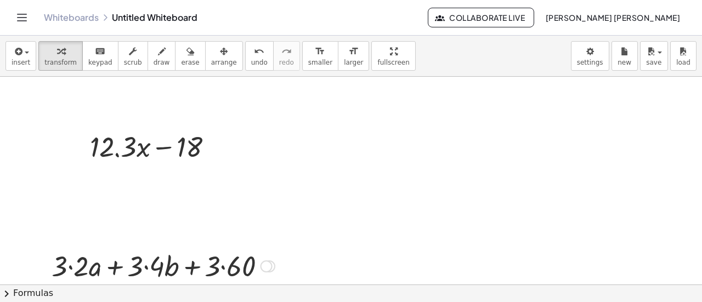
click at [142, 266] on div at bounding box center [163, 265] width 234 height 37
click at [224, 268] on div at bounding box center [163, 265] width 234 height 37
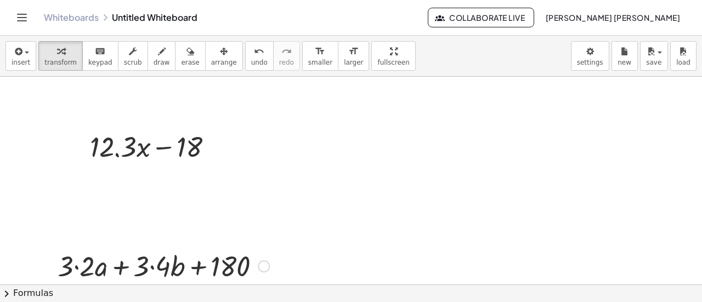
click at [155, 268] on div at bounding box center [163, 265] width 223 height 37
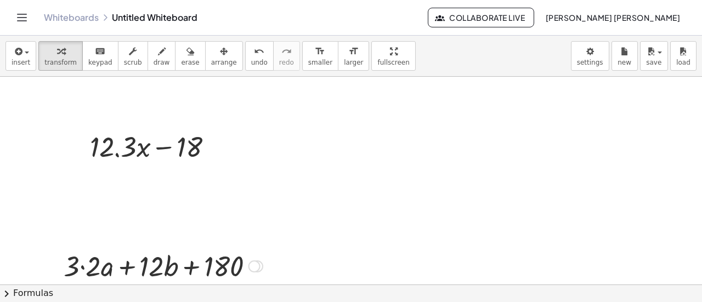
click at [86, 261] on div at bounding box center [163, 265] width 210 height 37
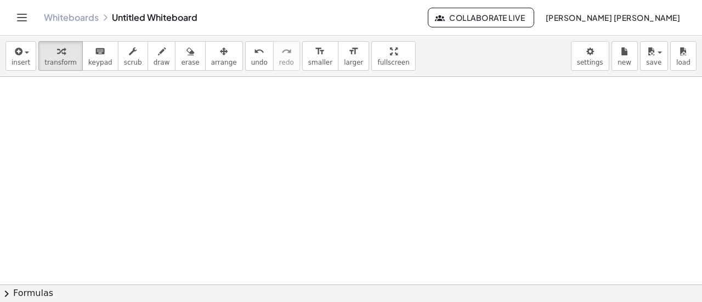
scroll to position [3335, 0]
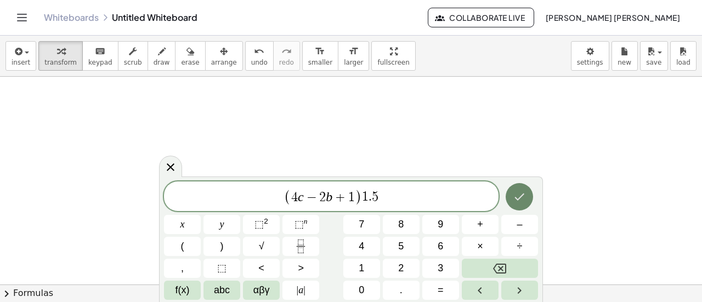
click at [522, 192] on icon "Done" at bounding box center [519, 196] width 13 height 13
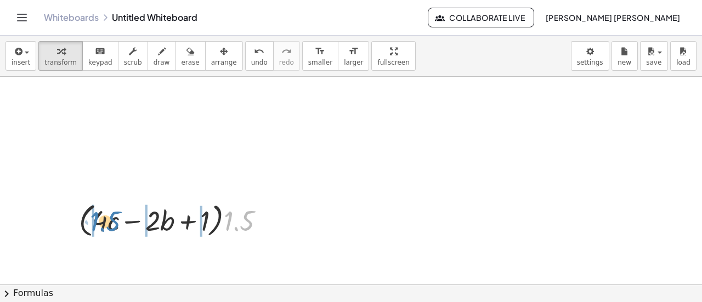
drag, startPoint x: 228, startPoint y: 219, endPoint x: 97, endPoint y: 220, distance: 131.1
click at [97, 220] on div at bounding box center [177, 220] width 206 height 42
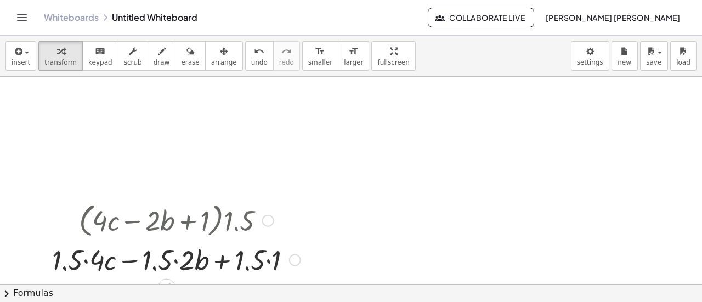
click at [89, 262] on div at bounding box center [176, 258] width 259 height 37
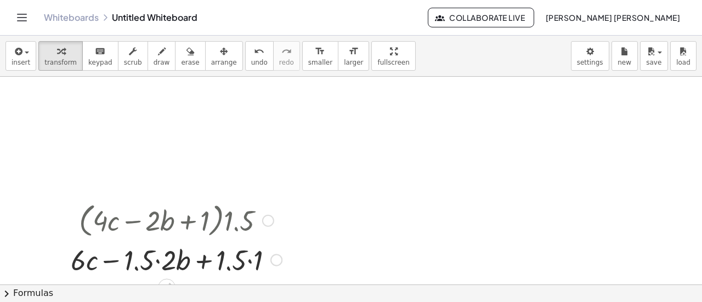
click at [154, 256] on div at bounding box center [176, 258] width 222 height 37
click at [162, 259] on div at bounding box center [176, 258] width 222 height 37
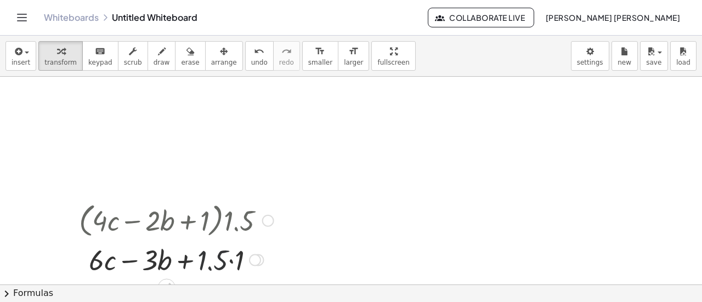
click at [225, 262] on div at bounding box center [177, 258] width 206 height 37
click at [223, 268] on div at bounding box center [177, 258] width 206 height 37
click at [227, 262] on div at bounding box center [177, 258] width 206 height 37
click at [229, 256] on div at bounding box center [177, 258] width 206 height 37
click at [232, 259] on div at bounding box center [177, 258] width 206 height 37
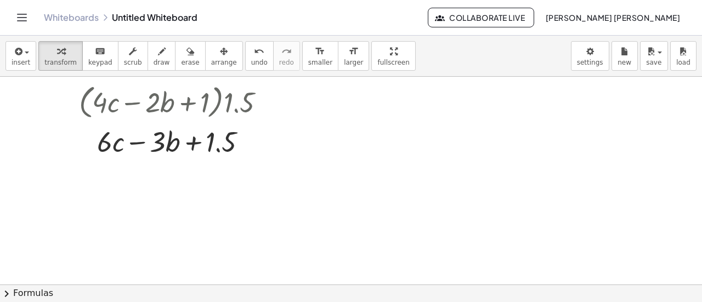
scroll to position [3522, 0]
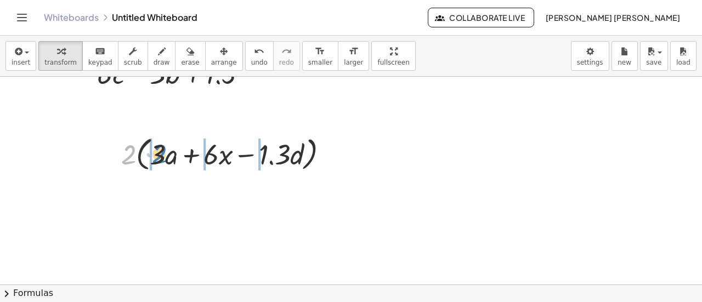
drag, startPoint x: 127, startPoint y: 154, endPoint x: 157, endPoint y: 153, distance: 30.7
click at [157, 153] on div at bounding box center [229, 154] width 227 height 42
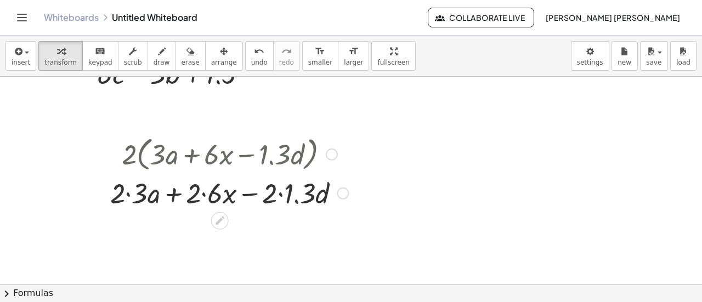
click at [120, 161] on div at bounding box center [229, 154] width 249 height 42
click at [125, 185] on div at bounding box center [229, 192] width 249 height 37
click at [137, 190] on div at bounding box center [229, 192] width 249 height 37
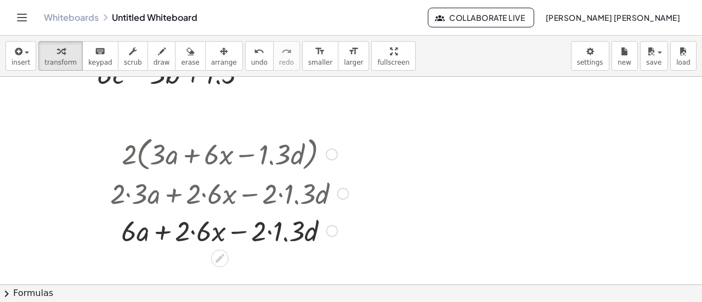
click at [199, 225] on div at bounding box center [229, 229] width 249 height 37
click at [265, 235] on div at bounding box center [229, 229] width 249 height 37
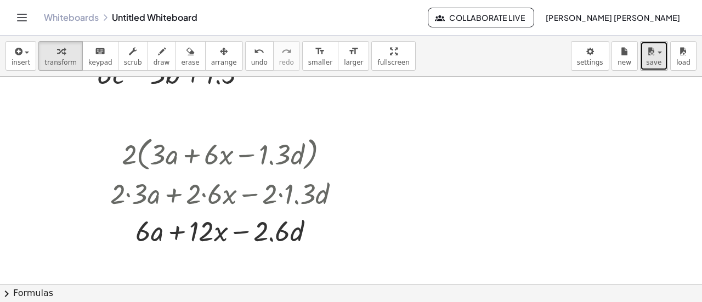
click at [654, 57] on icon "button" at bounding box center [651, 51] width 10 height 13
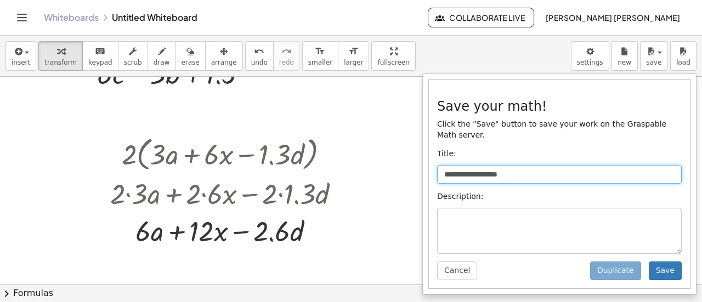
drag, startPoint x: 540, startPoint y: 158, endPoint x: 372, endPoint y: 163, distance: 167.9
click at [372, 163] on div "**********" at bounding box center [351, 169] width 702 height 267
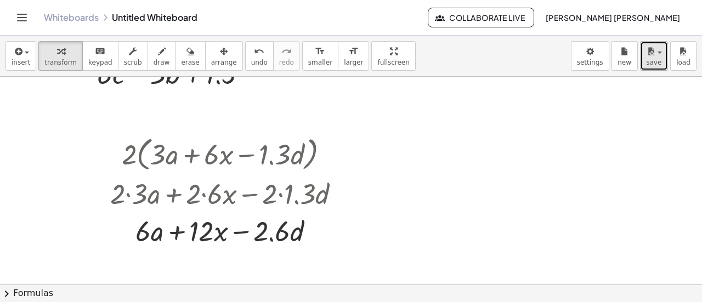
click at [651, 43] on button "save" at bounding box center [654, 56] width 28 height 30
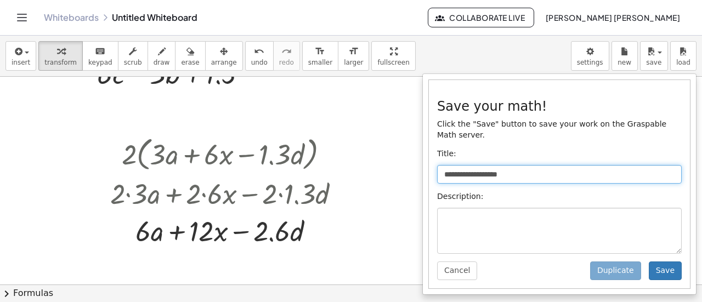
click at [523, 165] on input "**********" at bounding box center [559, 174] width 245 height 19
type input "*"
type input "**********"
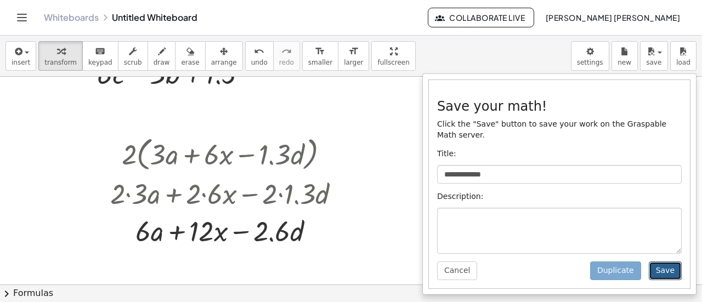
click at [656, 263] on button "Save" at bounding box center [665, 271] width 33 height 19
